Goal: Communication & Community: Answer question/provide support

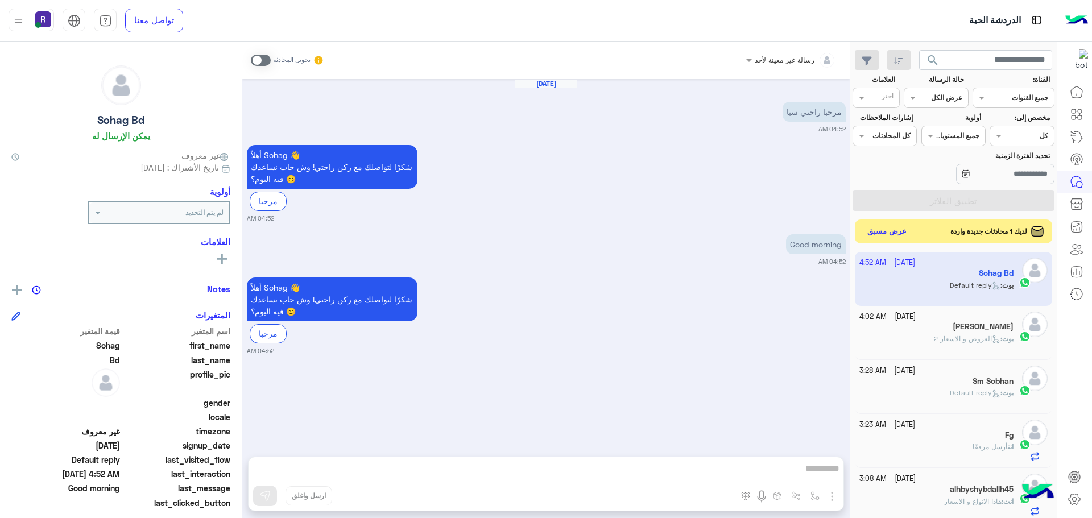
click at [893, 229] on button "عرض مسبق" at bounding box center [888, 231] width 48 height 15
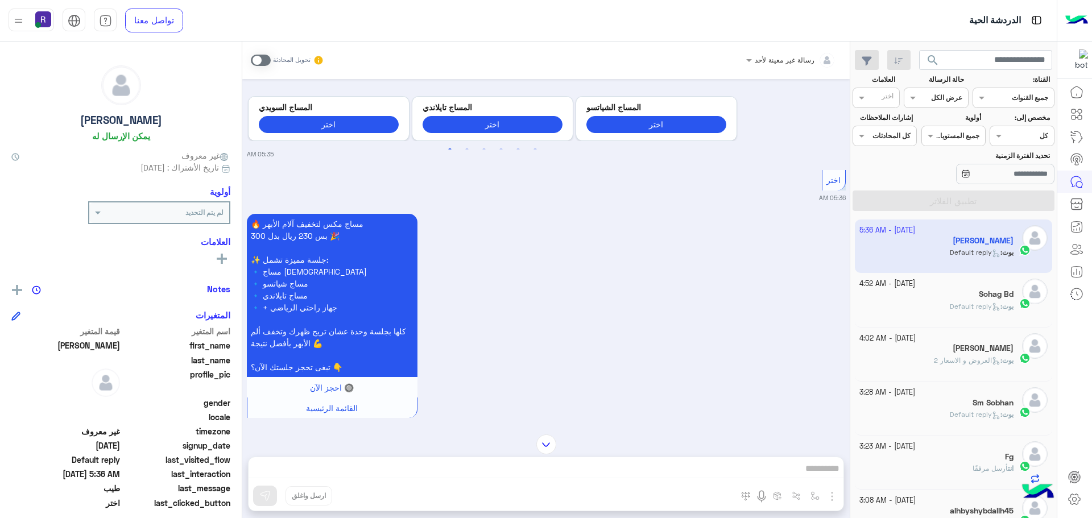
scroll to position [431, 0]
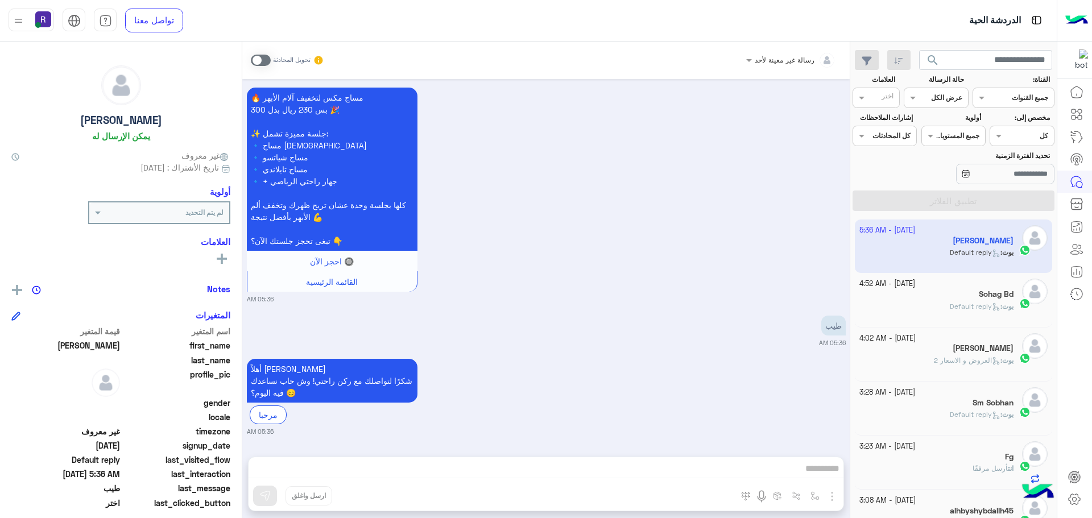
click at [258, 60] on span at bounding box center [261, 60] width 20 height 11
click at [771, 469] on div "رسالة غير معينة لأحد تحويل المحادثة Sep 30, 2025 سلام 05:34 AM أهلاً عبدالله 👋 …" at bounding box center [546, 282] width 608 height 481
click at [259, 66] on div "تحويل المحادثة" at bounding box center [287, 60] width 73 height 20
click at [258, 60] on span at bounding box center [261, 60] width 20 height 11
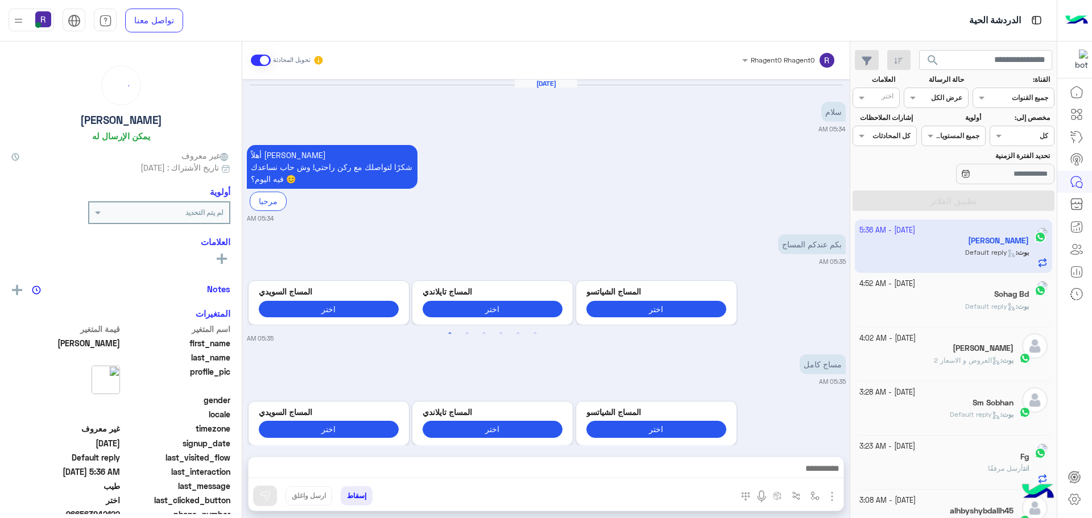
scroll to position [490, 0]
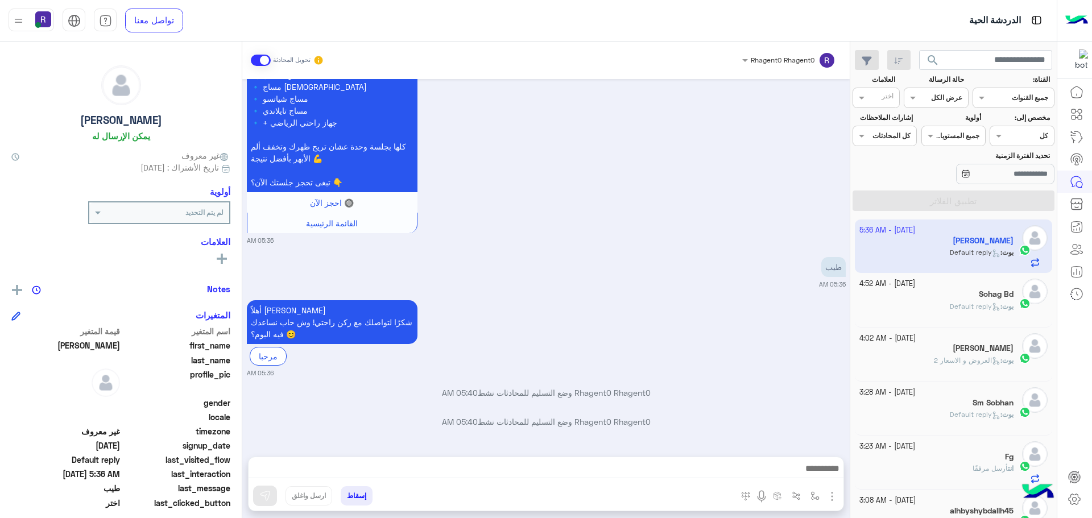
click at [832, 492] on img "button" at bounding box center [833, 497] width 14 height 14
click at [823, 467] on button "الصور" at bounding box center [815, 471] width 48 height 23
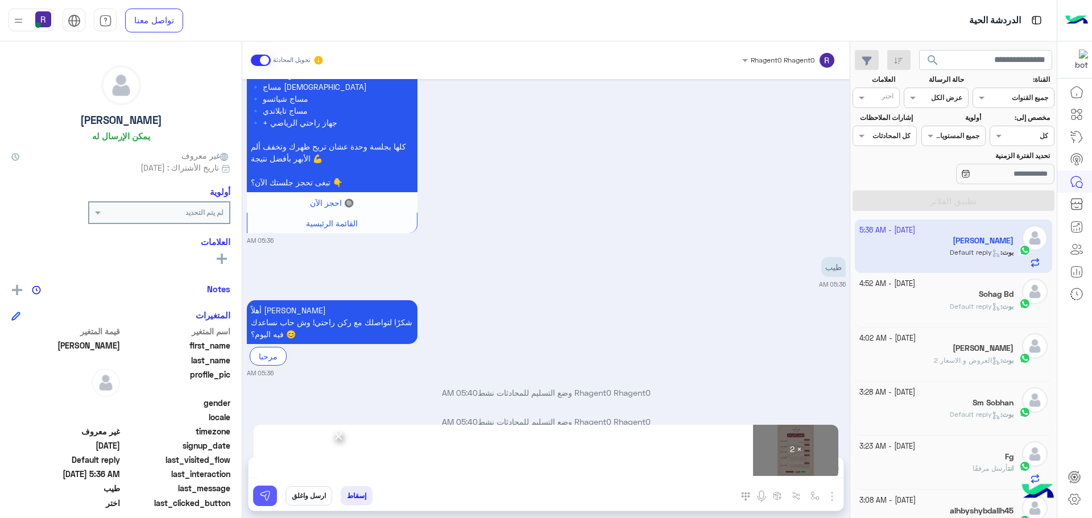
click at [267, 498] on img at bounding box center [264, 495] width 11 height 11
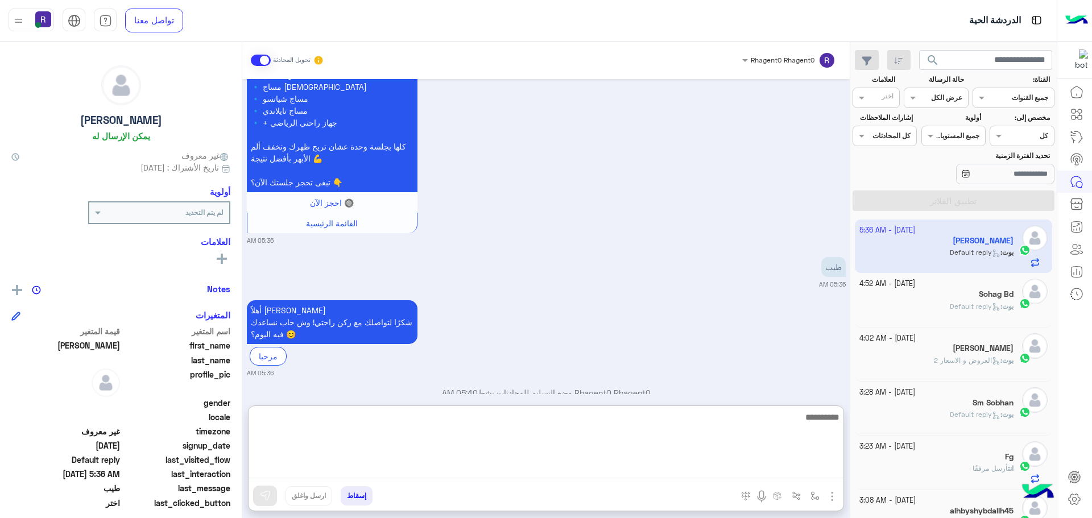
click at [522, 463] on textarea at bounding box center [546, 444] width 595 height 68
paste textarea "*"
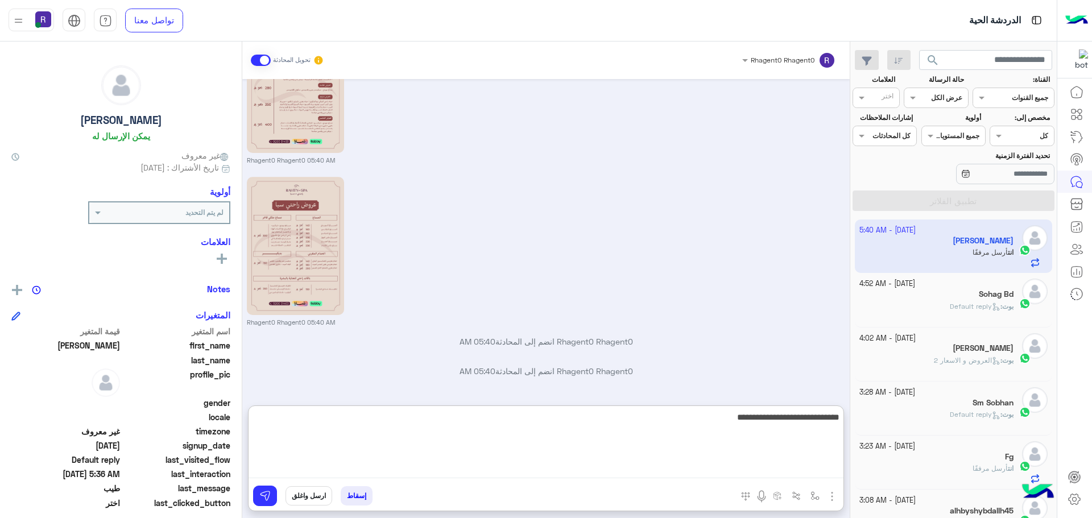
type textarea "**********"
click at [745, 420] on textarea "**********" at bounding box center [546, 444] width 595 height 68
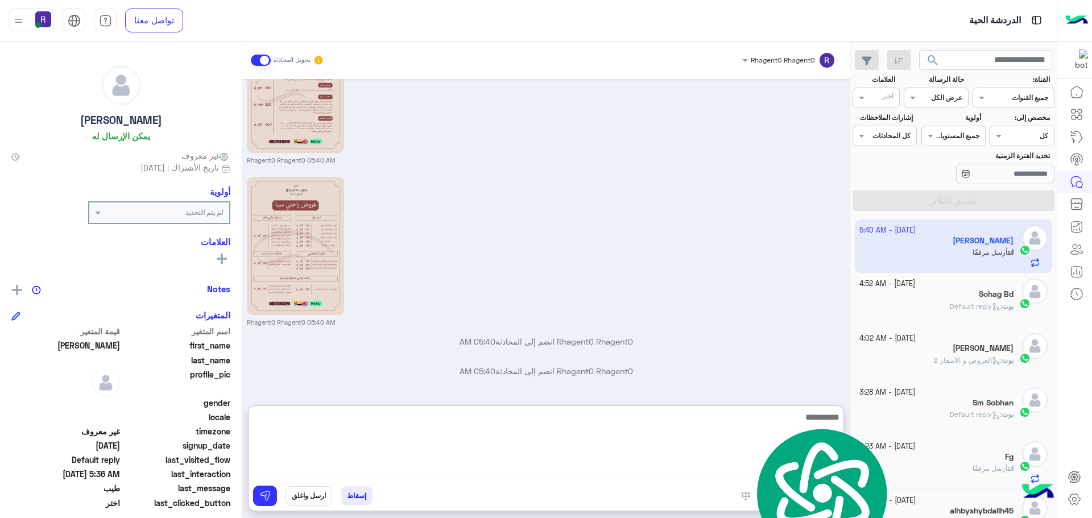
scroll to position [967, 0]
